Goal: Task Accomplishment & Management: Use online tool/utility

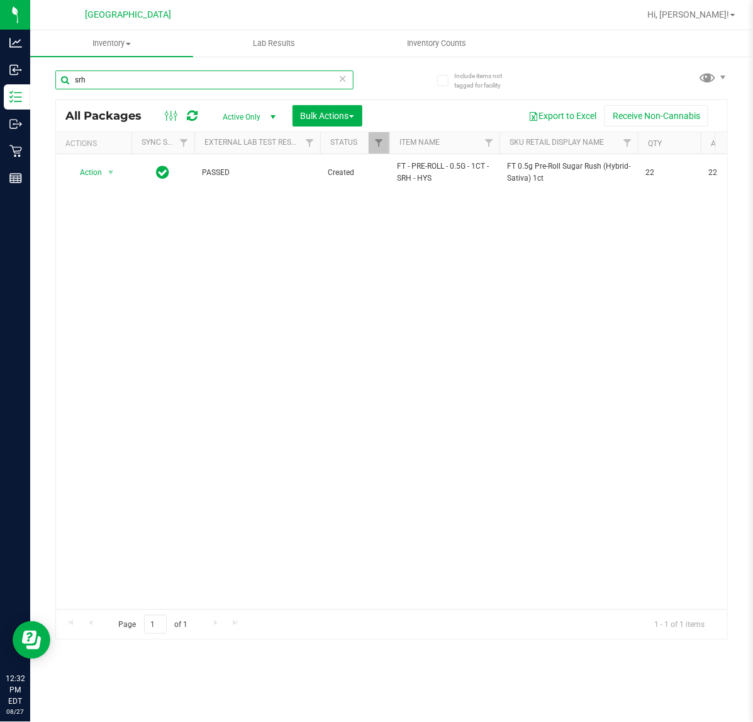
click at [214, 87] on input "srh" at bounding box center [204, 79] width 298 height 19
type input "s"
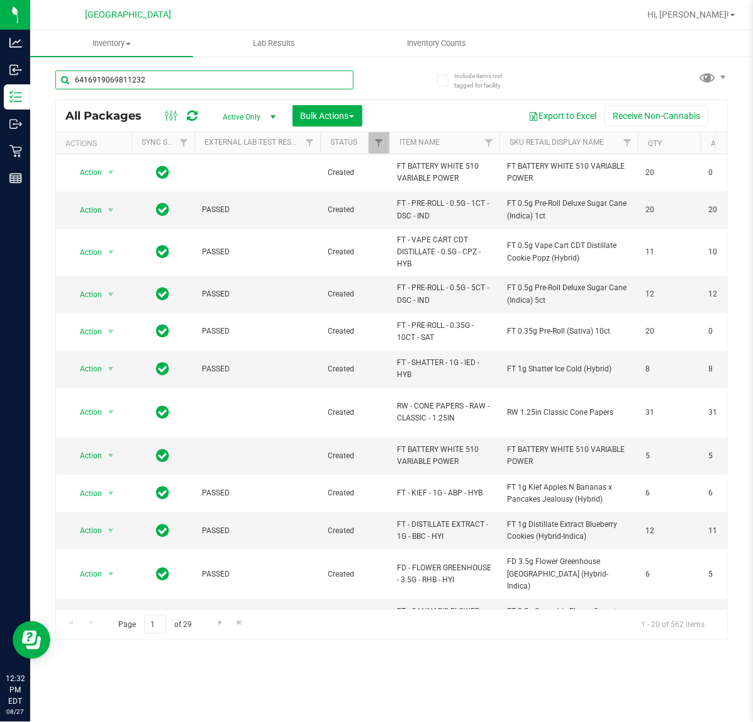
type input "6416919069811232"
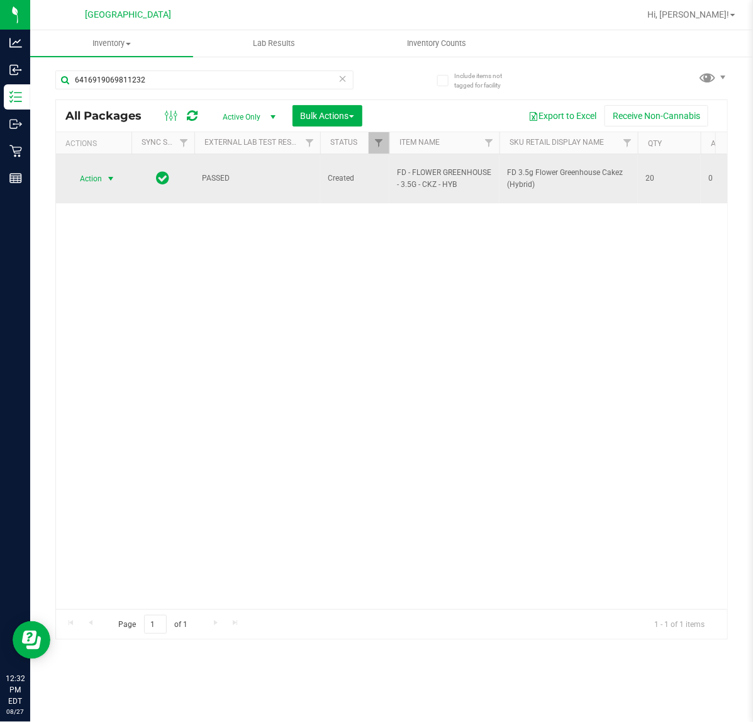
click at [106, 174] on span "select" at bounding box center [111, 179] width 10 height 10
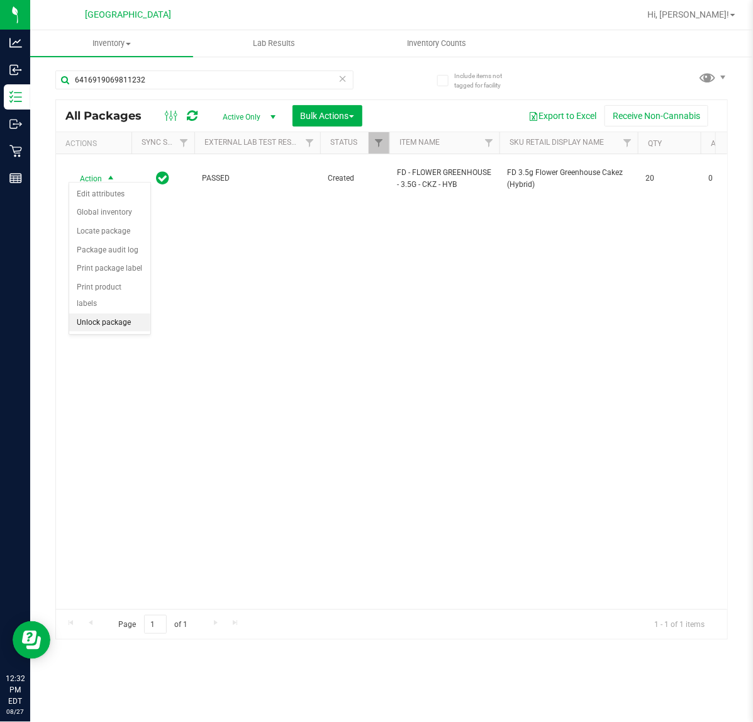
click at [120, 313] on li "Unlock package" at bounding box center [109, 322] width 81 height 19
